Goal: Task Accomplishment & Management: Manage account settings

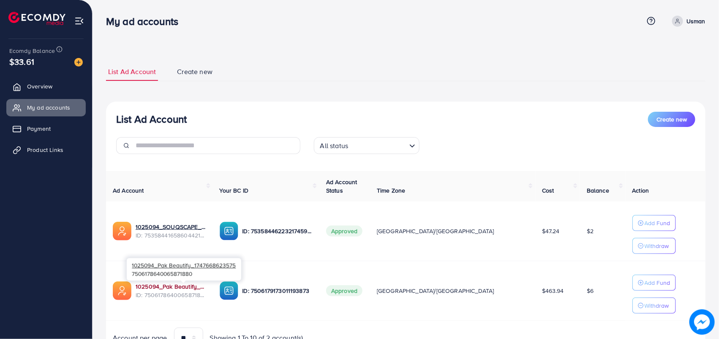
click at [191, 286] on link "1025094_Pak Beautify_1747668623575" at bounding box center [171, 286] width 71 height 8
click at [58, 153] on span "Product Links" at bounding box center [47, 149] width 36 height 8
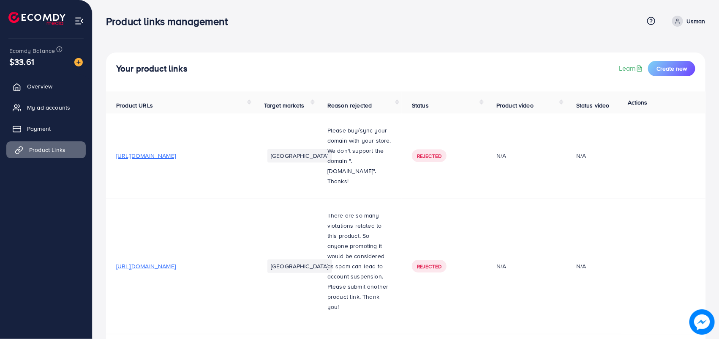
click at [58, 153] on span "Product Links" at bounding box center [47, 149] width 36 height 8
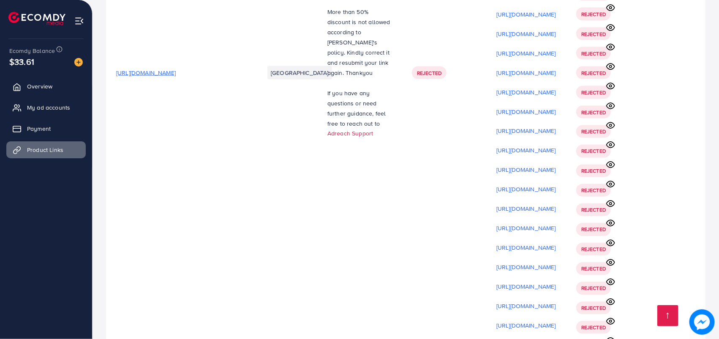
scroll to position [10767, 0]
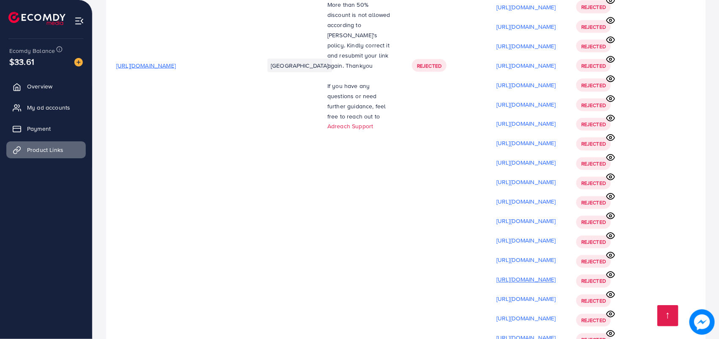
click at [556, 274] on p "[URL][DOMAIN_NAME]" at bounding box center [527, 279] width 60 height 10
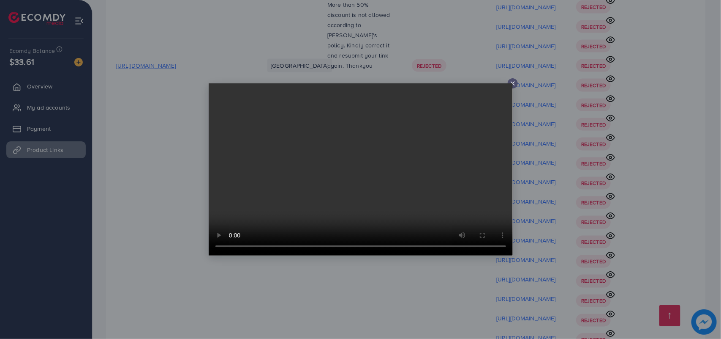
click at [590, 183] on div at bounding box center [360, 169] width 721 height 339
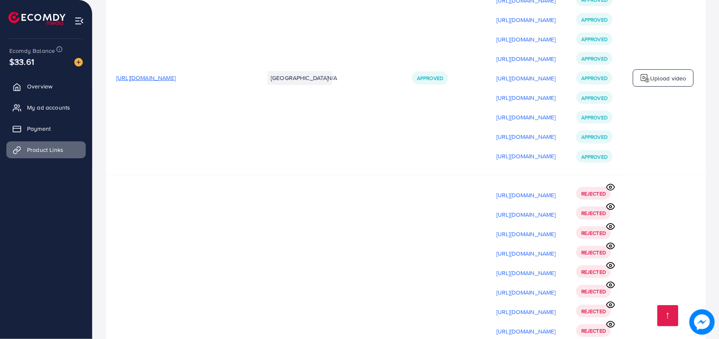
scroll to position [10386, 0]
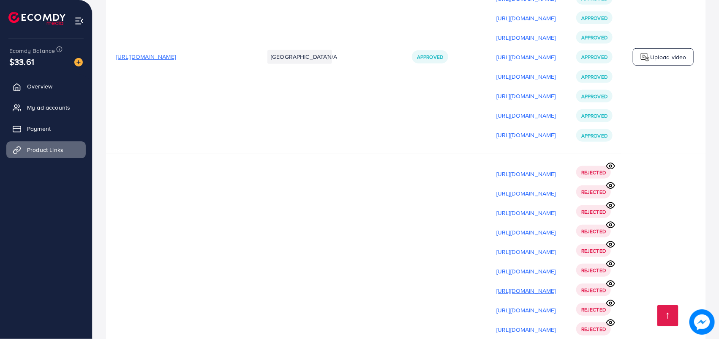
click at [556, 285] on p "[URL][DOMAIN_NAME]" at bounding box center [527, 290] width 60 height 10
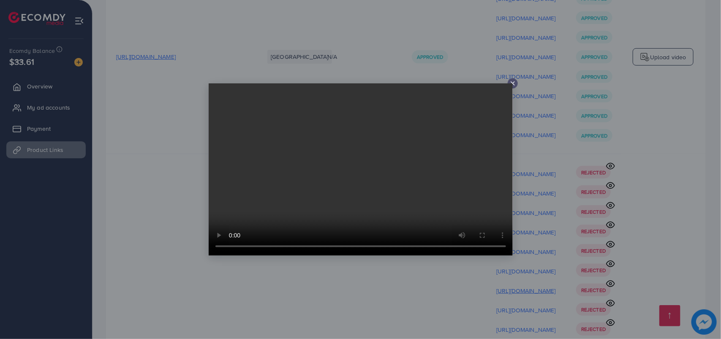
click at [559, 172] on div at bounding box center [360, 169] width 721 height 339
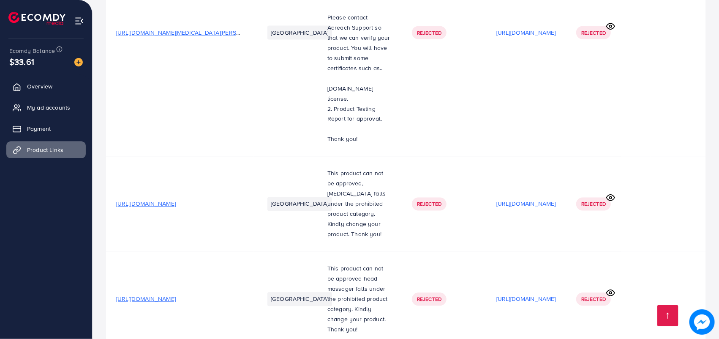
scroll to position [9224, 0]
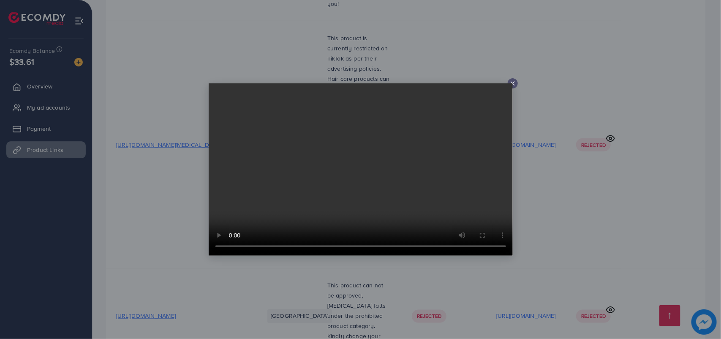
click at [521, 271] on div at bounding box center [360, 169] width 721 height 339
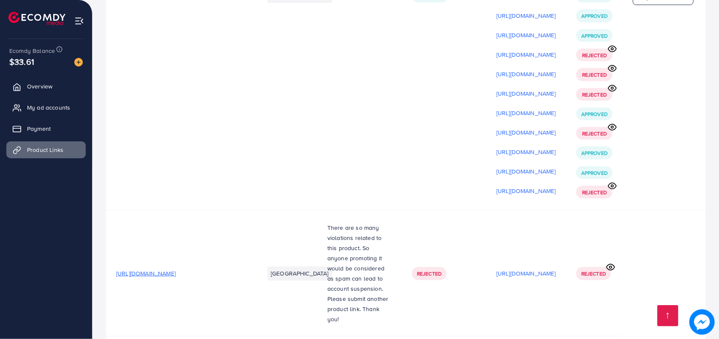
scroll to position [8907, 0]
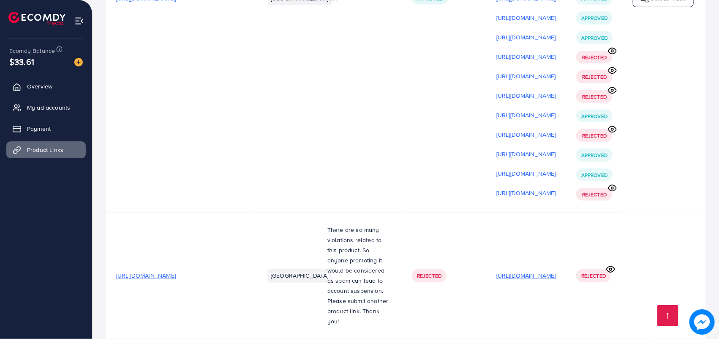
click at [556, 270] on p "[URL][DOMAIN_NAME]" at bounding box center [527, 275] width 60 height 10
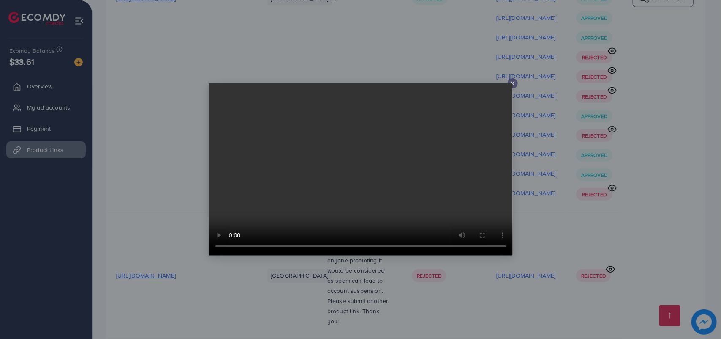
click at [585, 182] on div at bounding box center [360, 169] width 721 height 339
